Goal: Task Accomplishment & Management: Manage account settings

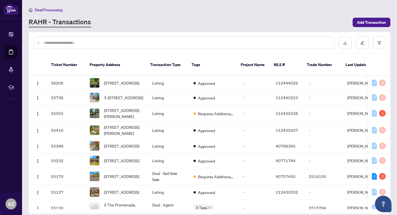
click at [146, 49] on div at bounding box center [183, 42] width 301 height 13
click at [141, 41] on input "text" at bounding box center [187, 43] width 286 height 6
type input "**********"
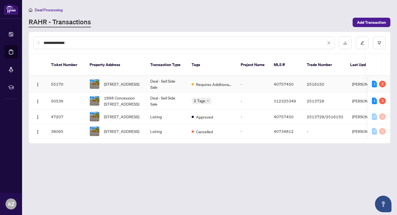
click at [197, 81] on td "Requires Additional Docs" at bounding box center [211, 84] width 49 height 17
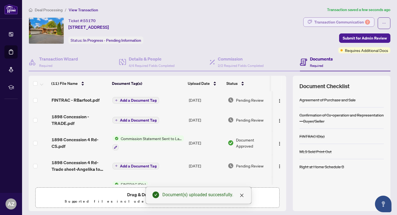
click at [352, 23] on div "Transaction Communication 2" at bounding box center [342, 22] width 56 height 9
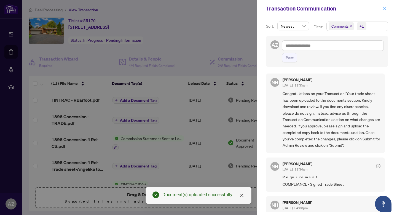
click at [386, 9] on icon "close" at bounding box center [385, 9] width 4 height 4
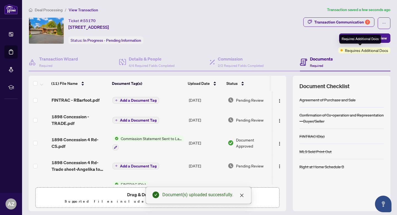
click at [354, 39] on div "Requires Additional Docs" at bounding box center [360, 39] width 42 height 9
click at [351, 37] on span "Submit for Admin Review" at bounding box center [365, 38] width 44 height 9
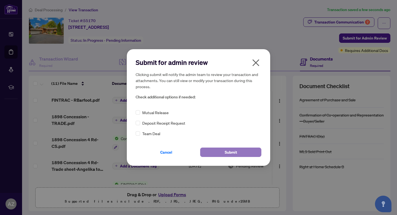
click at [240, 152] on button "Submit" at bounding box center [230, 151] width 61 height 9
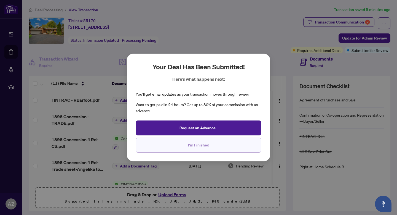
click at [210, 148] on button "I'm Finished" at bounding box center [199, 144] width 126 height 15
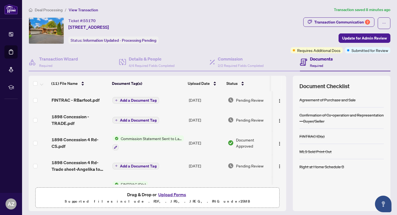
click at [50, 10] on span "Deal Processing" at bounding box center [49, 9] width 28 height 5
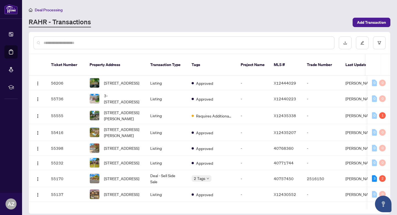
click at [80, 45] on input "text" at bounding box center [187, 43] width 286 height 6
type input "**********"
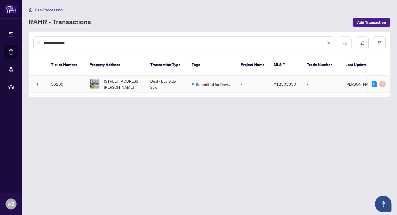
click at [175, 76] on td "Deal - Buy Side Sale" at bounding box center [166, 84] width 41 height 17
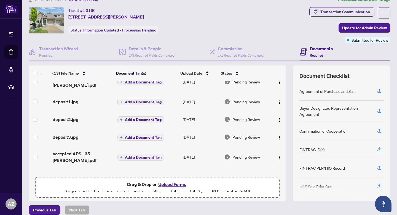
scroll to position [159, 0]
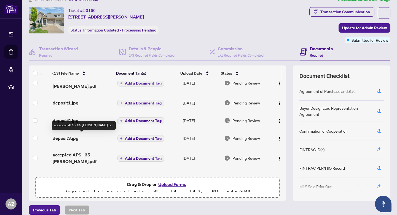
click at [86, 151] on span "accepted APS - 35 [PERSON_NAME].pdf" at bounding box center [83, 157] width 60 height 13
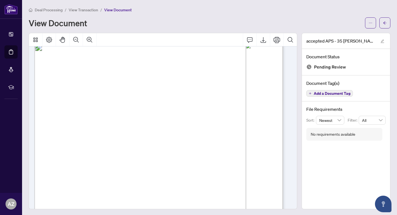
scroll to position [331, 0]
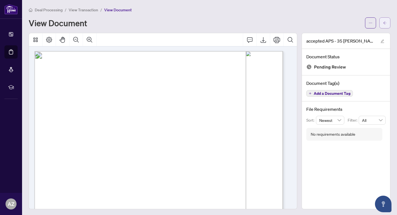
click at [383, 22] on icon "arrow-left" at bounding box center [385, 23] width 4 height 4
